Goal: Navigation & Orientation: Find specific page/section

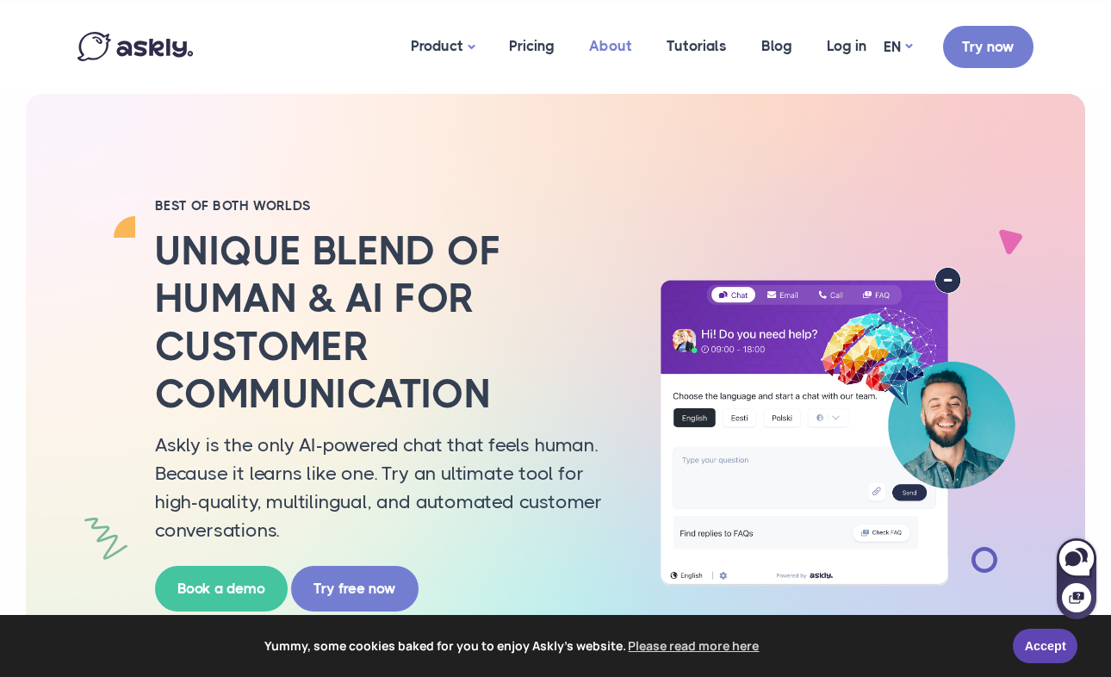
click at [610, 40] on link "About" at bounding box center [610, 46] width 77 height 84
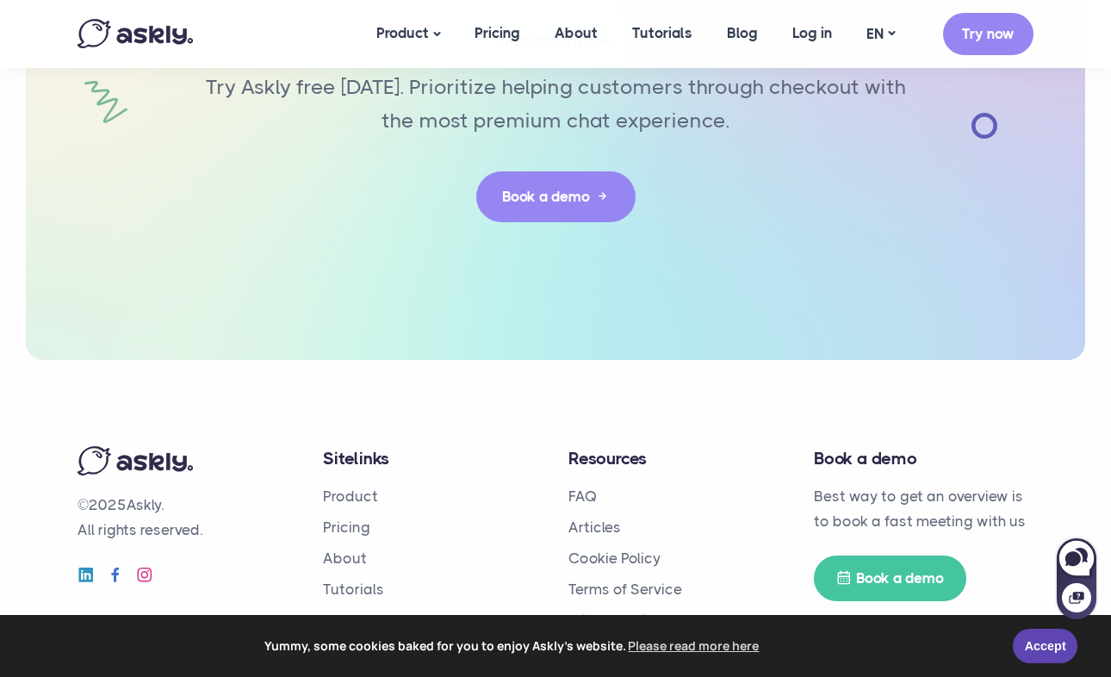
scroll to position [4181, 0]
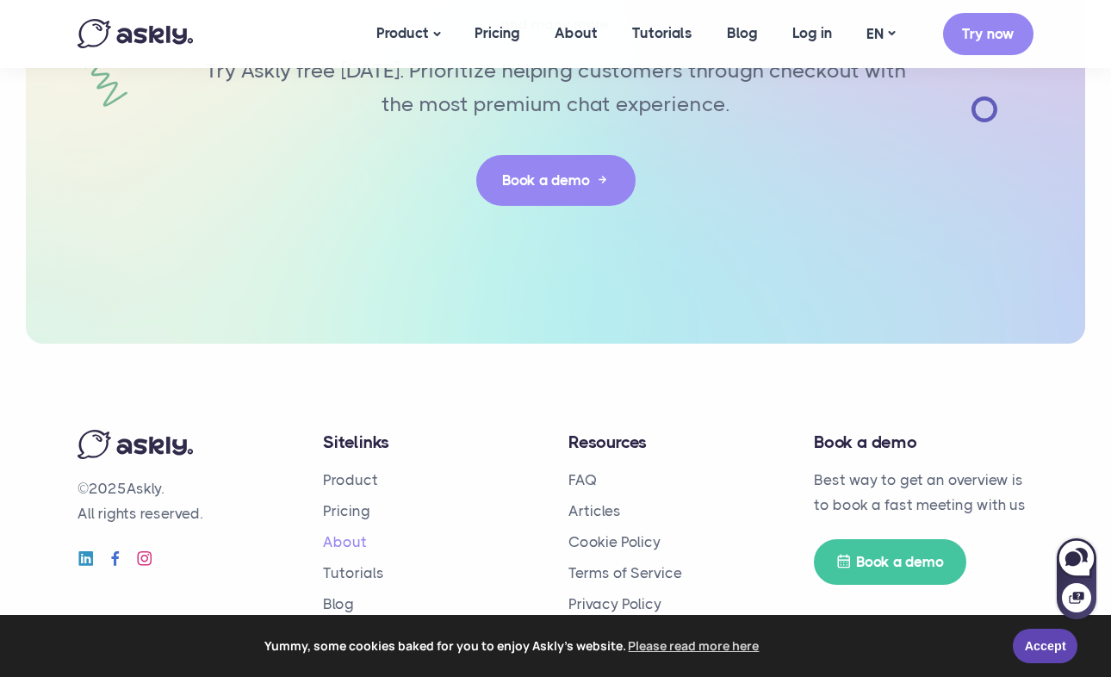
click at [336, 533] on link "About" at bounding box center [345, 541] width 44 height 17
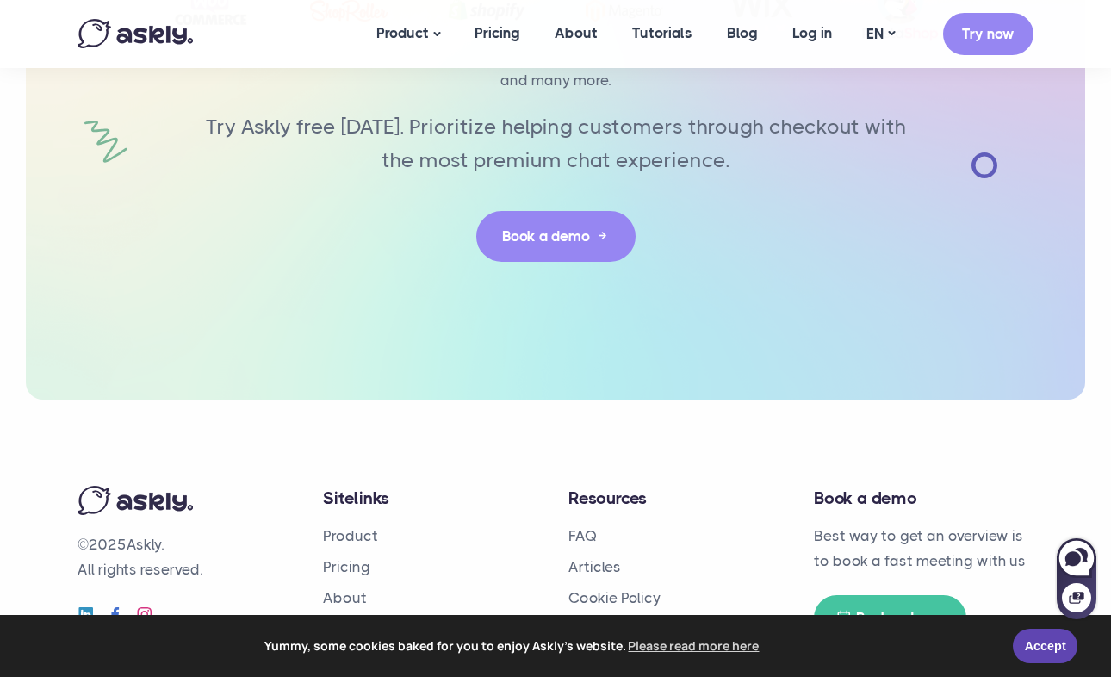
scroll to position [4181, 0]
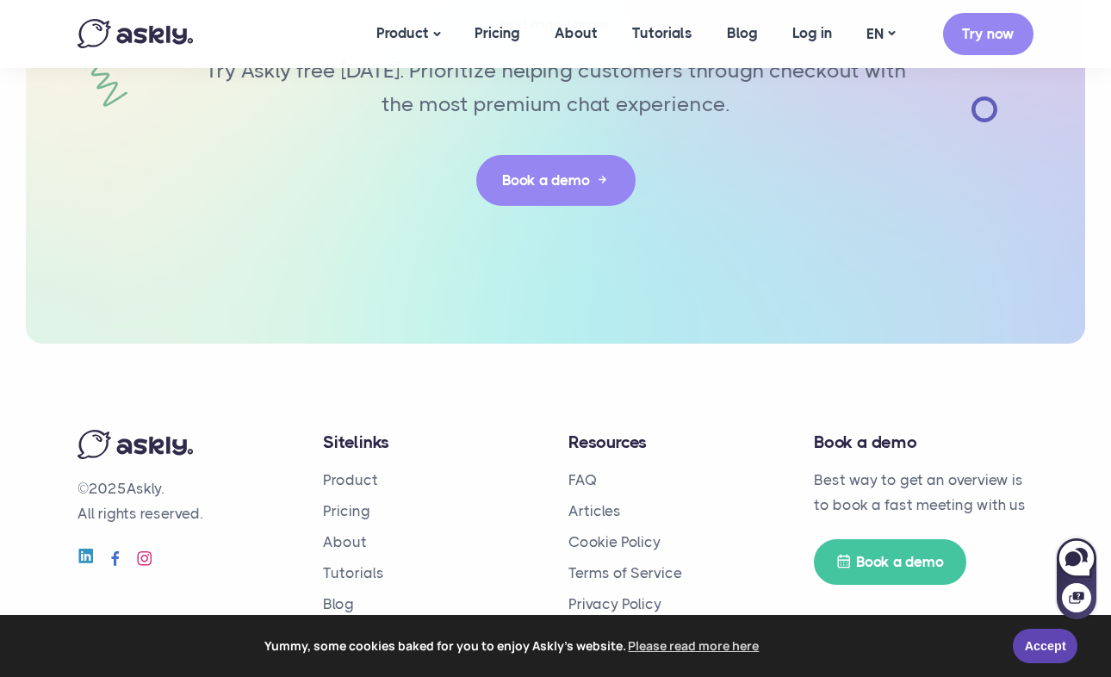
click at [85, 547] on icon at bounding box center [85, 555] width 17 height 17
